Goal: Complete application form

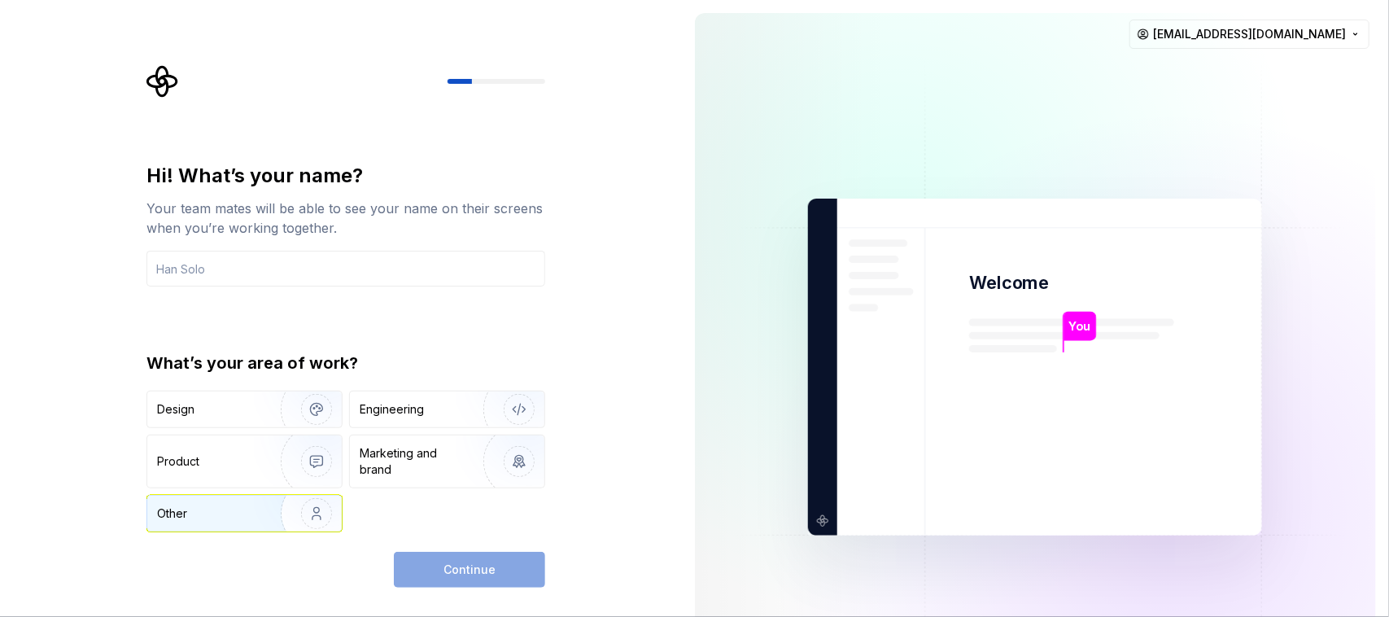
click at [180, 493] on div "Other" at bounding box center [172, 513] width 30 height 16
click at [442, 493] on div "Continue" at bounding box center [469, 570] width 151 height 36
click at [238, 404] on div "Design" at bounding box center [208, 409] width 103 height 16
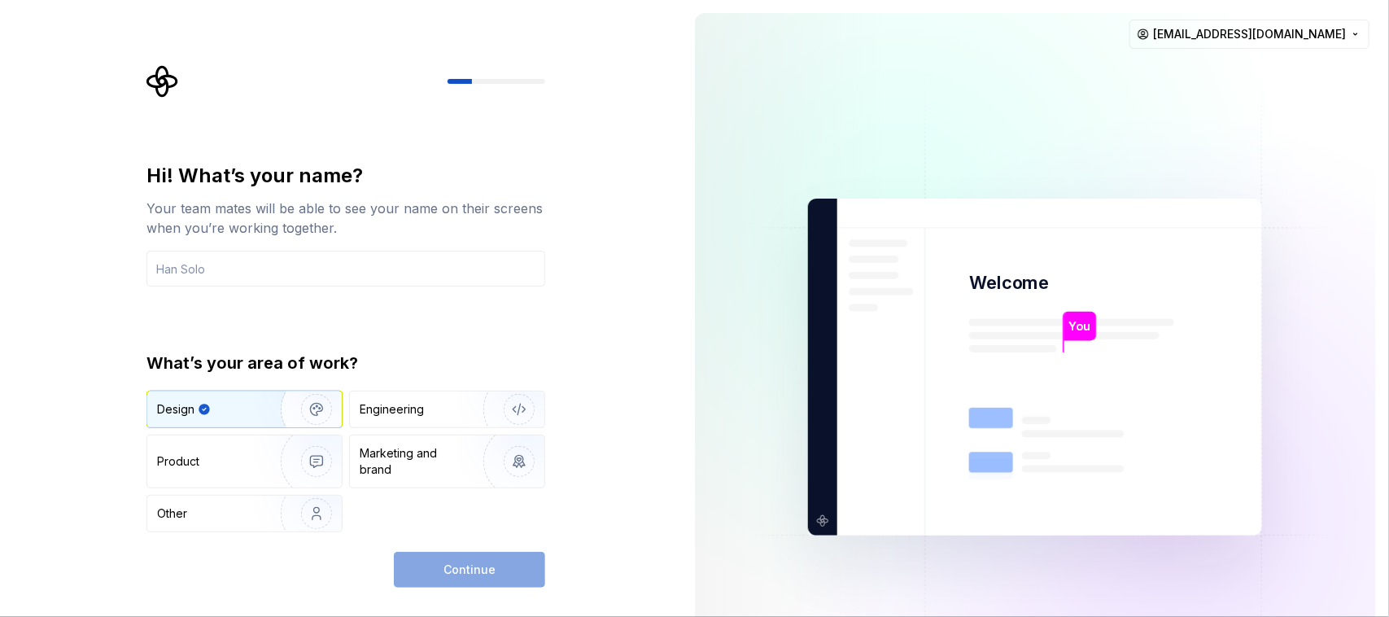
click at [238, 404] on div "Design" at bounding box center [216, 409] width 119 height 16
click at [217, 493] on div "Other" at bounding box center [204, 513] width 95 height 16
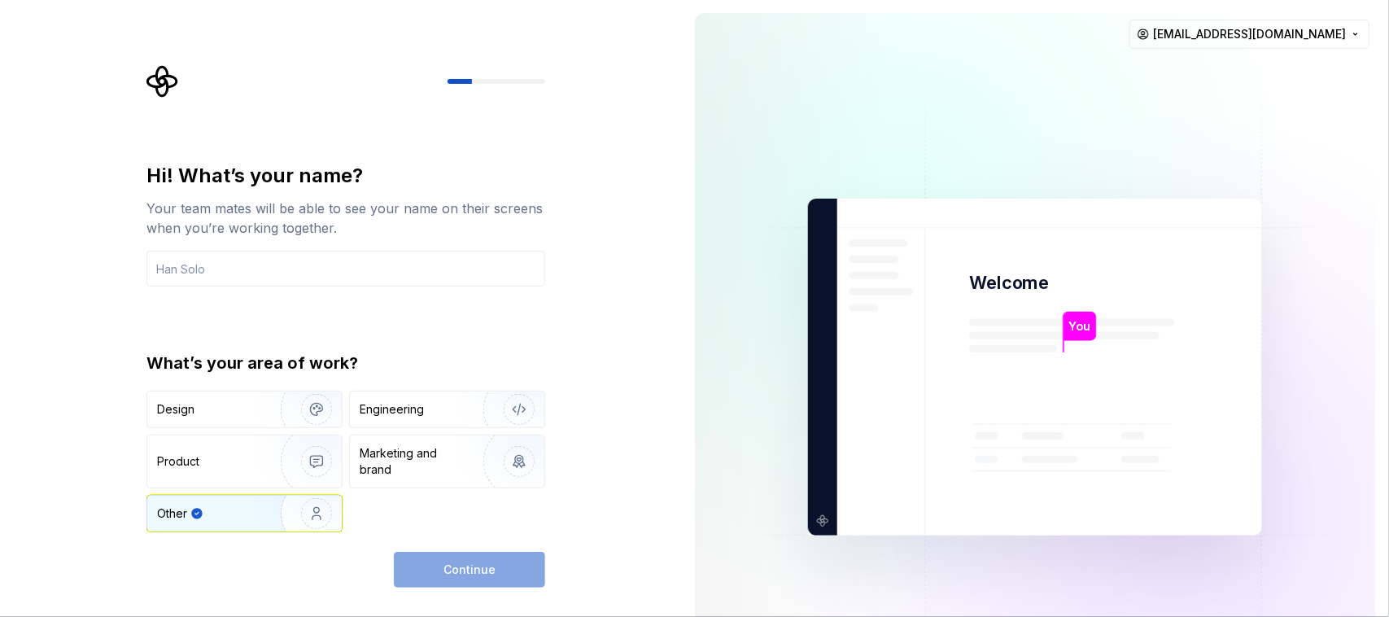
click at [1014, 330] on img at bounding box center [1034, 367] width 659 height 769
click at [454, 493] on div "Continue" at bounding box center [469, 570] width 151 height 36
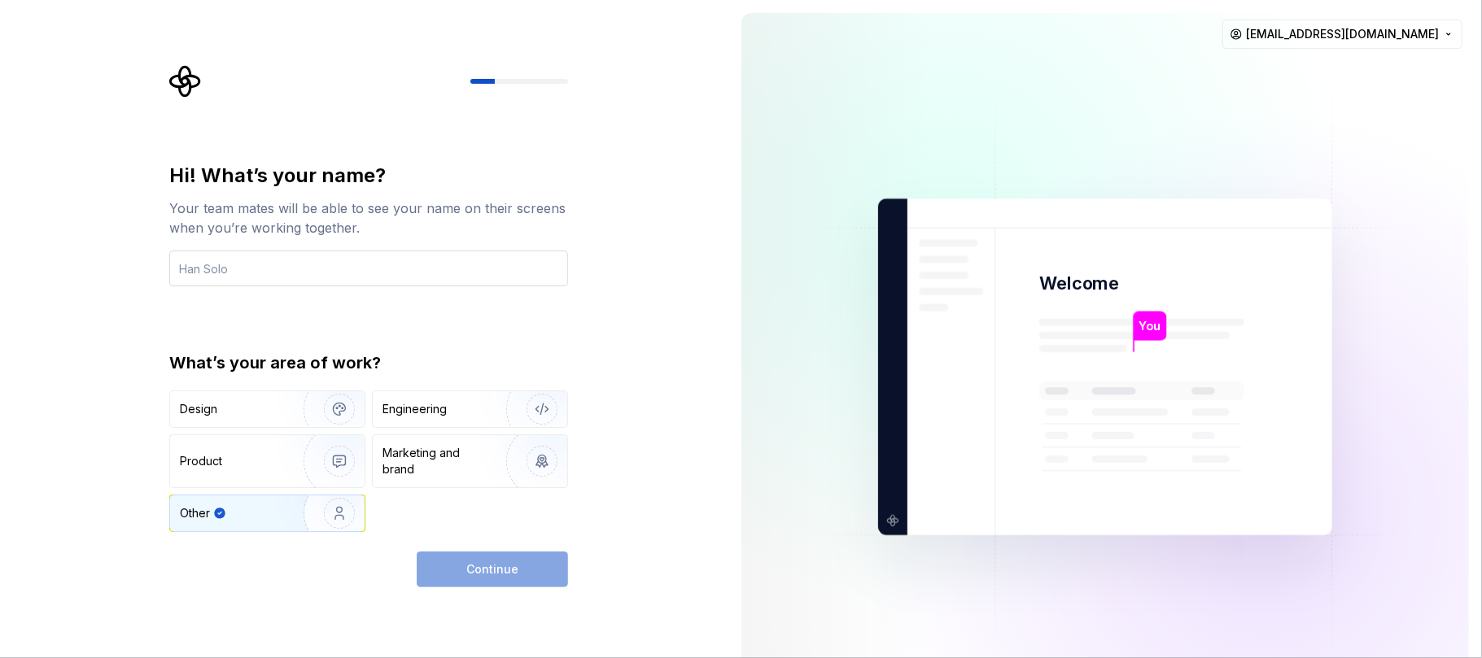
click at [285, 275] on input "text" at bounding box center [368, 269] width 399 height 36
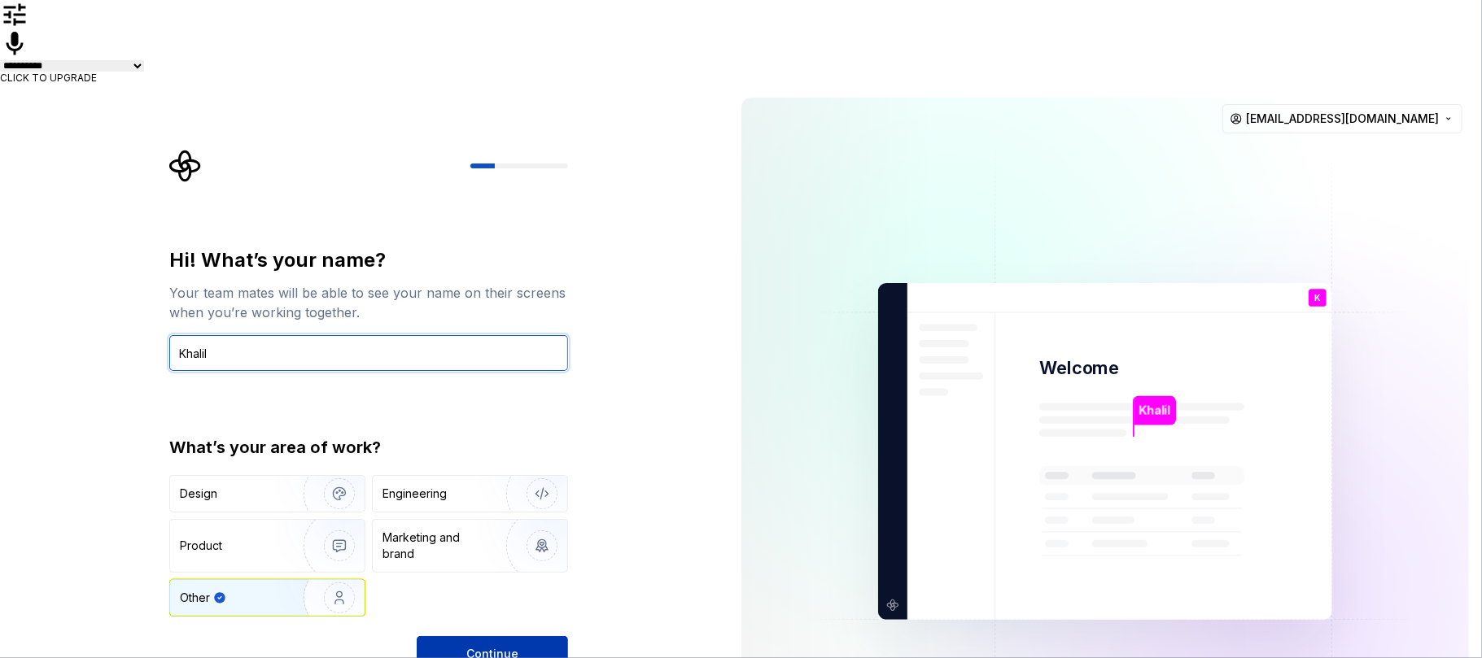
type input "Khalil"
click at [443, 493] on button "Continue" at bounding box center [492, 654] width 151 height 36
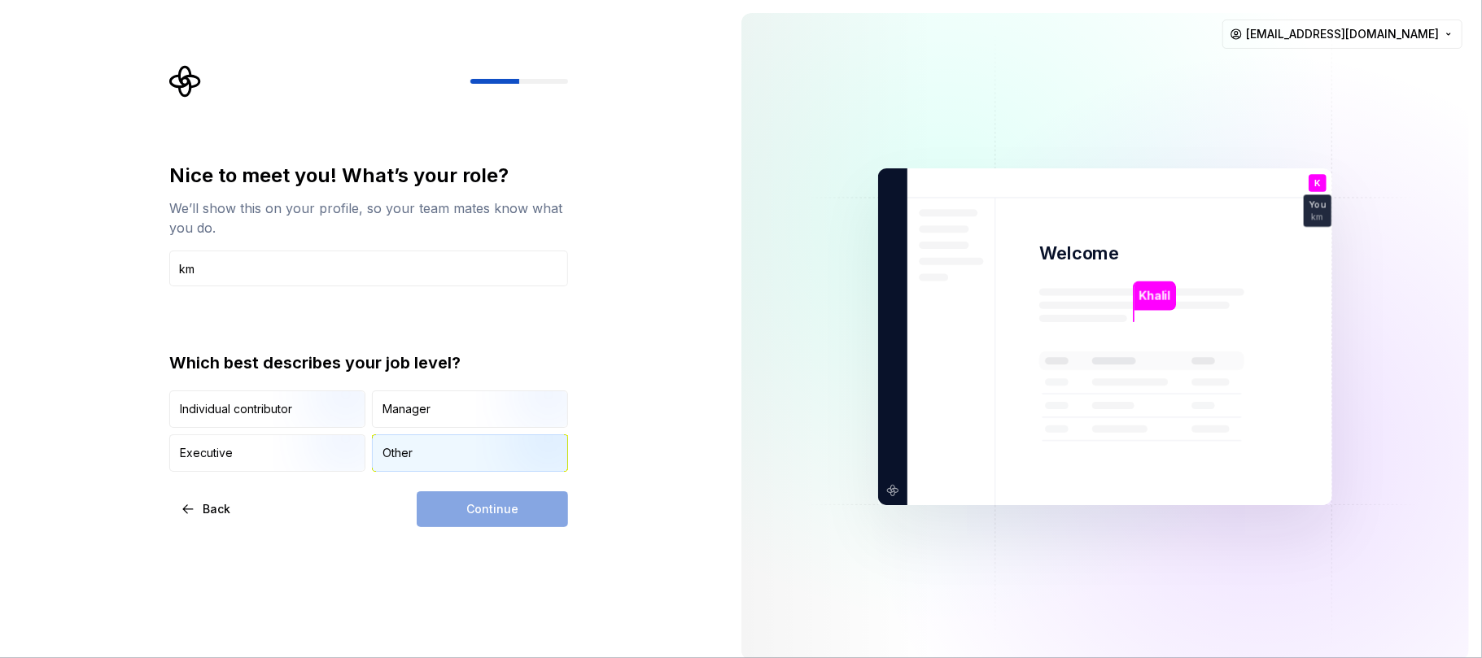
type input "km"
click at [386, 453] on div "Other" at bounding box center [397, 453] width 30 height 16
click at [463, 493] on button "Continue" at bounding box center [492, 509] width 151 height 36
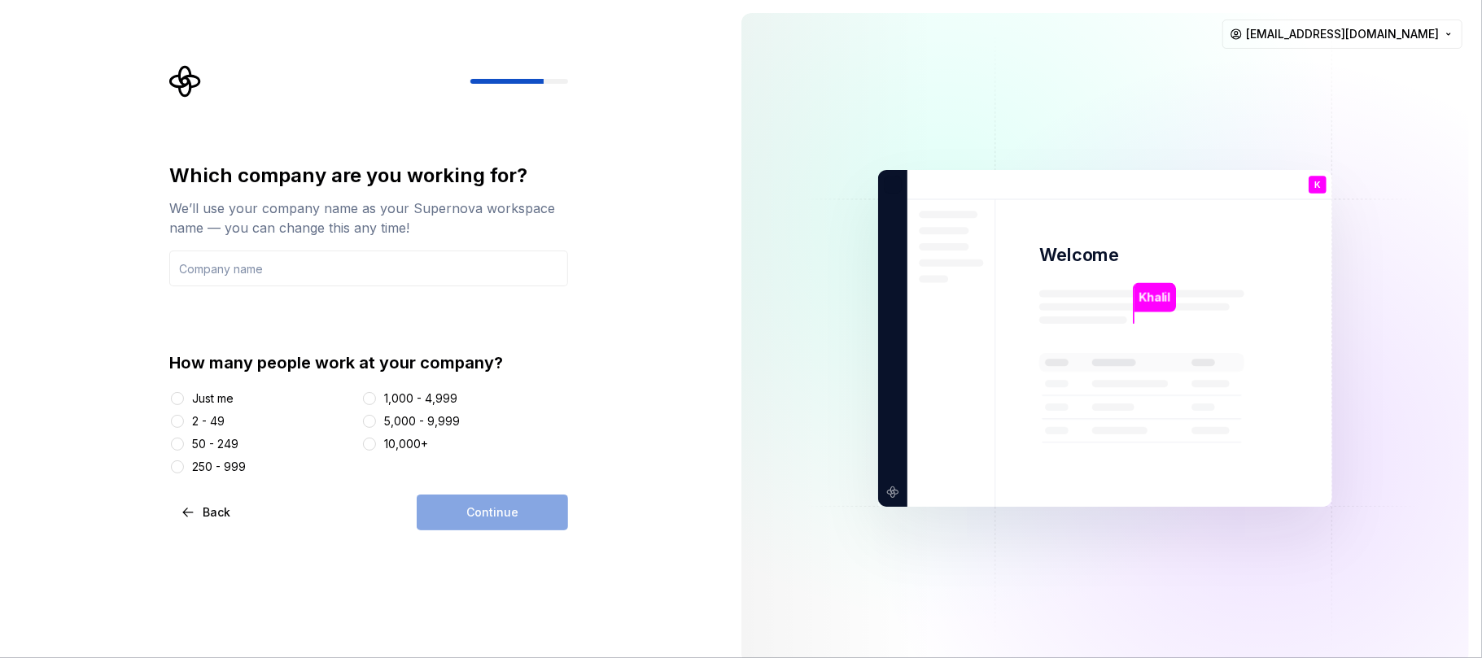
click at [222, 417] on div "2 - 49" at bounding box center [208, 421] width 33 height 16
click at [184, 417] on button "2 - 49" at bounding box center [177, 421] width 13 height 13
click at [183, 398] on button "Just me" at bounding box center [177, 398] width 13 height 13
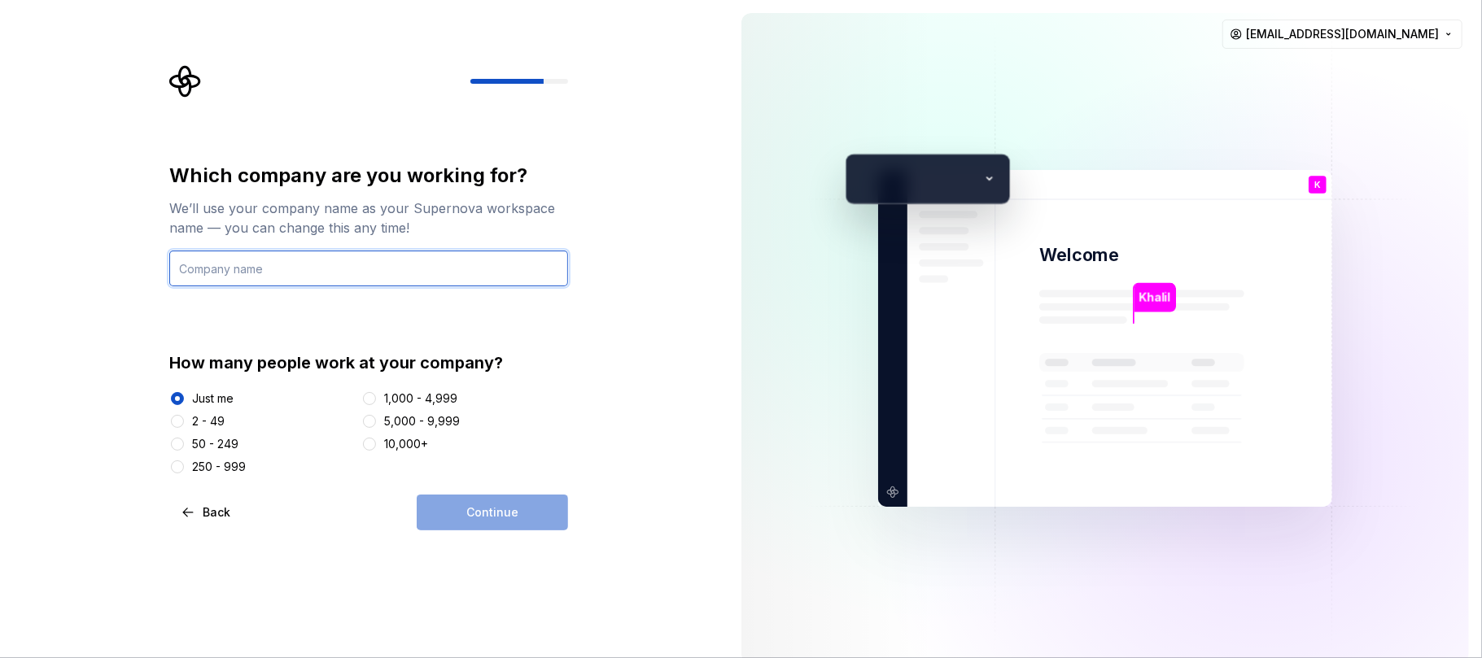
click at [324, 261] on input "text" at bounding box center [368, 269] width 399 height 36
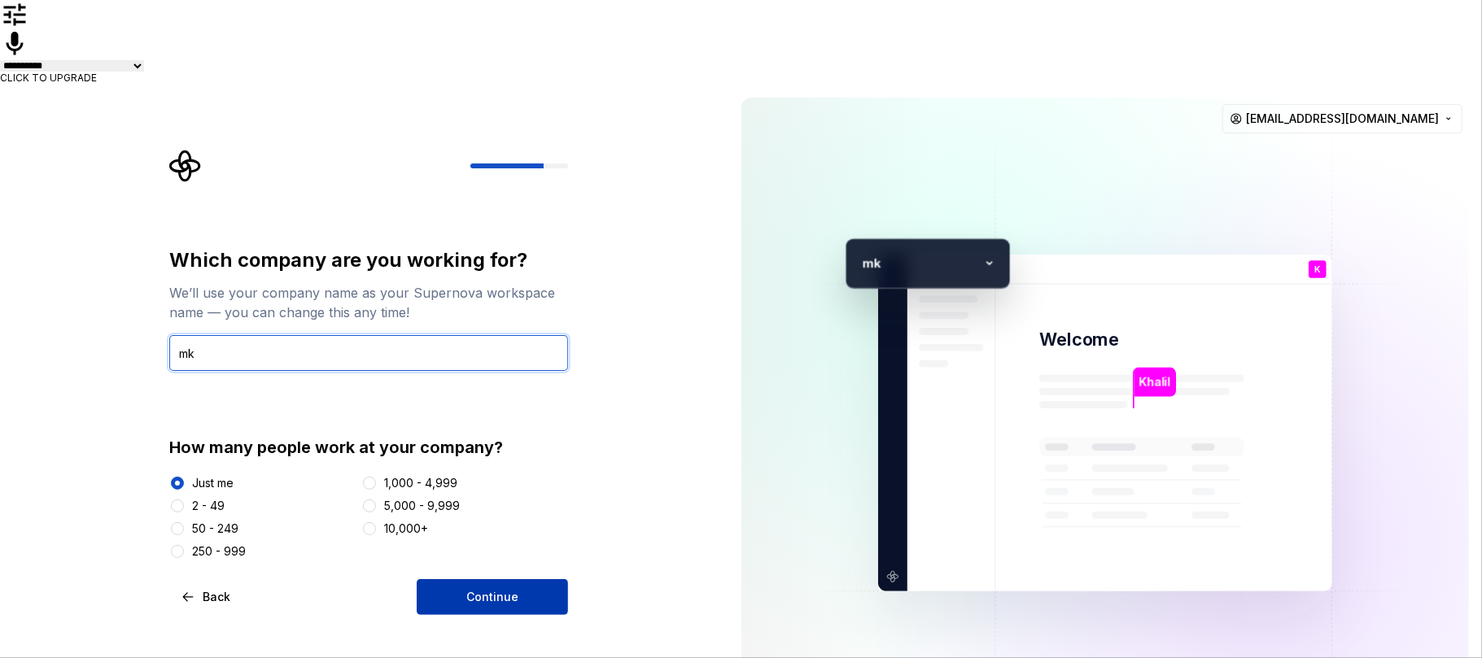
type input "mk"
click at [449, 493] on button "Continue" at bounding box center [492, 597] width 151 height 36
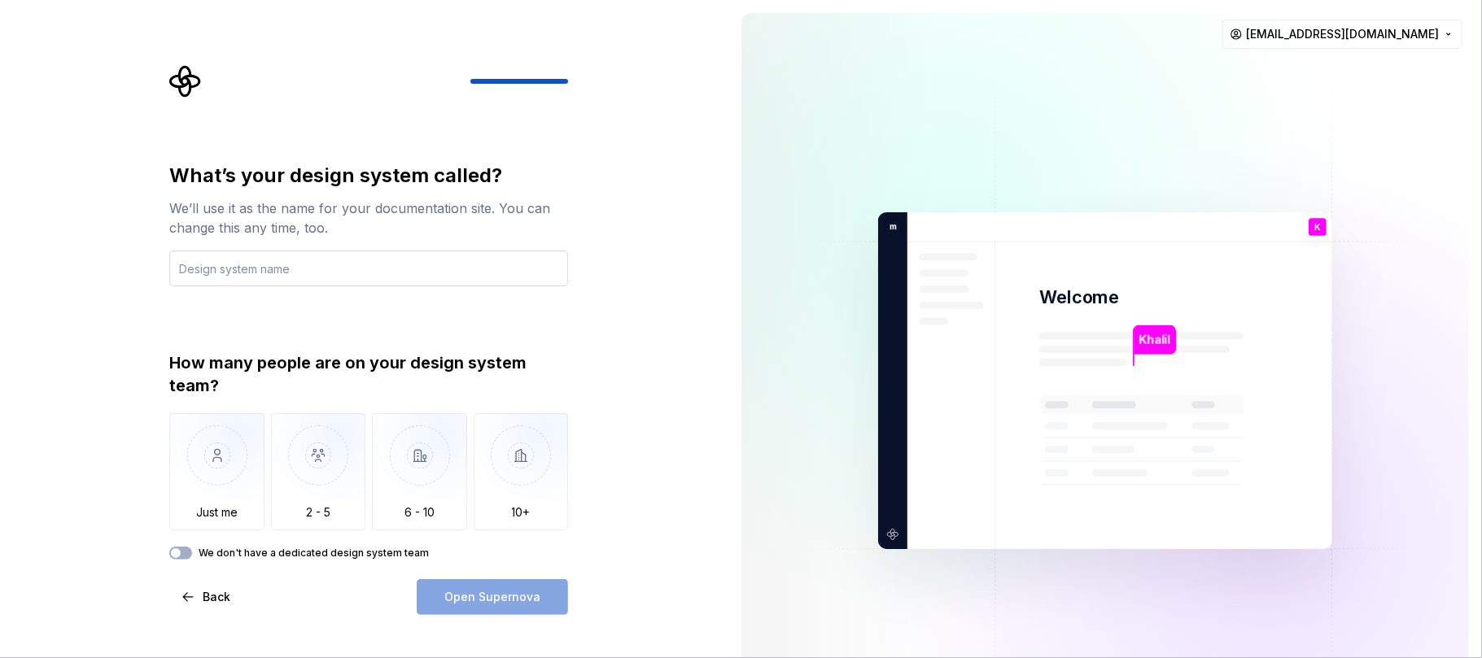
click at [351, 273] on input "text" at bounding box center [368, 269] width 399 height 36
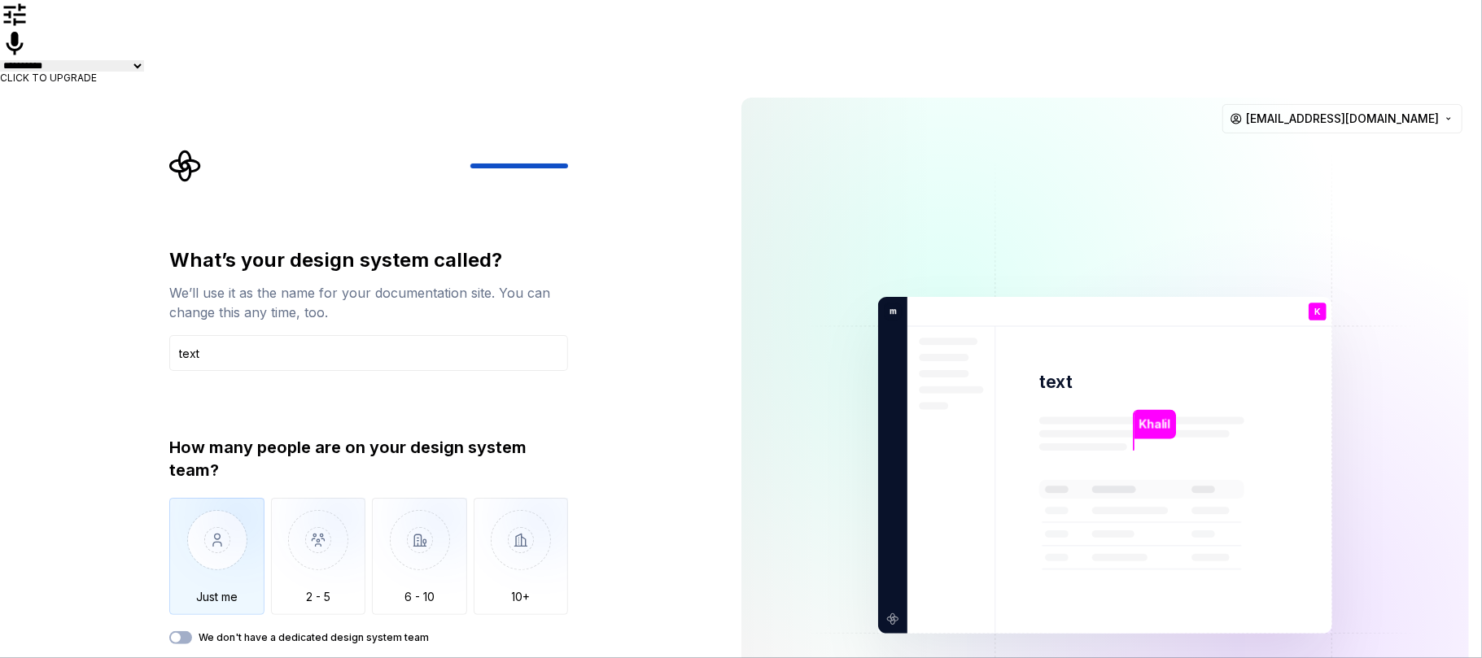
type input "text"
click at [233, 493] on img "button" at bounding box center [216, 552] width 95 height 109
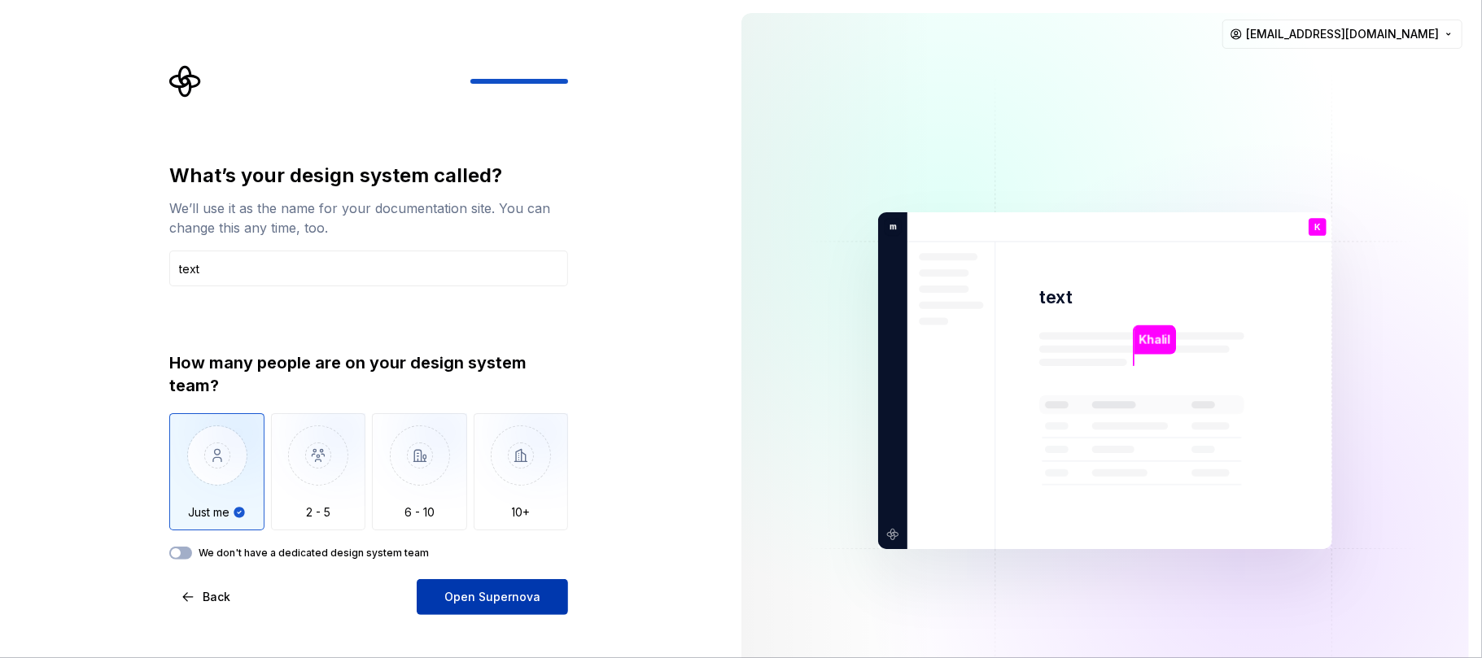
click at [456, 493] on span "Open Supernova" at bounding box center [492, 597] width 96 height 16
